Goal: Find specific fact: Find specific fact

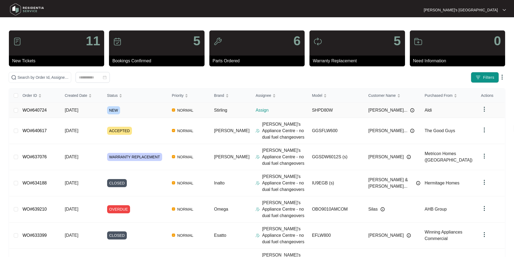
click at [37, 109] on link "WO#640724" at bounding box center [34, 110] width 24 height 5
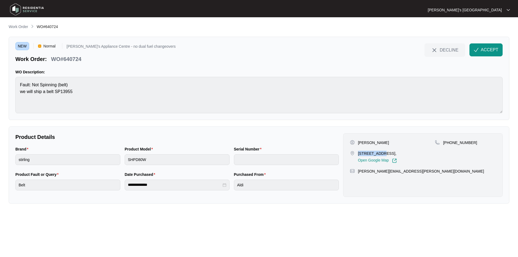
drag, startPoint x: 358, startPoint y: 153, endPoint x: 380, endPoint y: 155, distance: 22.2
click at [380, 155] on p "[STREET_ADDRESS]," at bounding box center [377, 153] width 39 height 5
copy p "6/156 Pigdon"
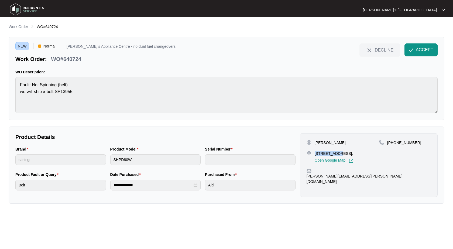
click at [335, 144] on p "[PERSON_NAME]" at bounding box center [330, 142] width 31 height 5
drag, startPoint x: 335, startPoint y: 144, endPoint x: 452, endPoint y: 107, distance: 123.1
click at [337, 143] on p "[PERSON_NAME]" at bounding box center [330, 142] width 31 height 5
copy p "[PERSON_NAME]"
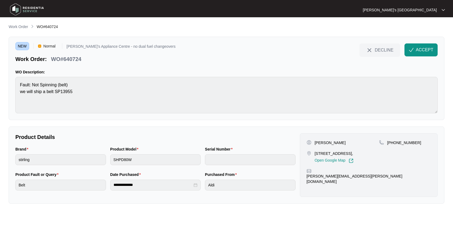
click at [401, 143] on p "[PHONE_NUMBER]" at bounding box center [404, 142] width 34 height 5
drag, startPoint x: 401, startPoint y: 143, endPoint x: 452, endPoint y: 122, distance: 54.6
click at [403, 143] on p "[PHONE_NUMBER]" at bounding box center [404, 142] width 34 height 5
copy p "61449947228"
drag, startPoint x: 315, startPoint y: 153, endPoint x: 350, endPoint y: 154, distance: 35.1
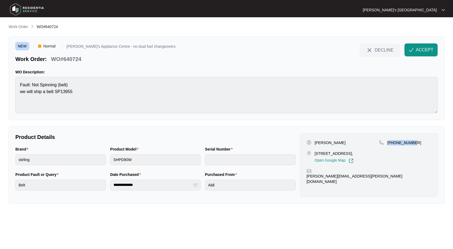
click at [350, 154] on p "[STREET_ADDRESS]," at bounding box center [334, 153] width 39 height 5
copy p "[STREET_ADDRESS],"
click at [402, 48] on div "DECLINE" at bounding box center [379, 49] width 45 height 13
click at [411, 49] on img "button" at bounding box center [411, 49] width 5 height 5
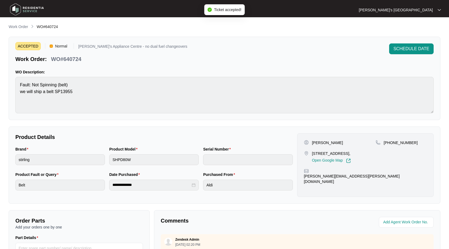
click at [328, 143] on p "[PERSON_NAME]" at bounding box center [327, 142] width 31 height 5
drag, startPoint x: 328, startPoint y: 143, endPoint x: 346, endPoint y: 139, distance: 18.5
click at [328, 143] on p "[PERSON_NAME]" at bounding box center [327, 142] width 31 height 5
copy p "[PERSON_NAME]"
click at [74, 57] on p "WO#640724" at bounding box center [66, 59] width 30 height 8
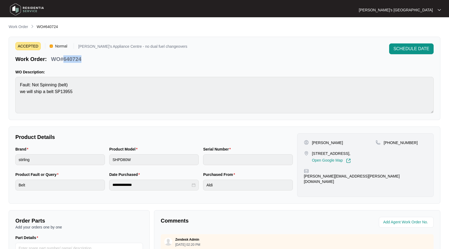
click at [74, 57] on p "WO#640724" at bounding box center [66, 59] width 30 height 8
copy p "640724"
